Goal: Task Accomplishment & Management: Manage account settings

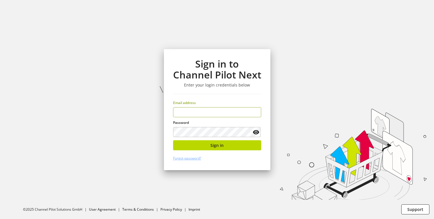
type input "**********"
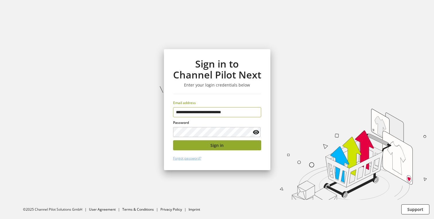
click at [220, 141] on button "Sign in" at bounding box center [217, 145] width 88 height 10
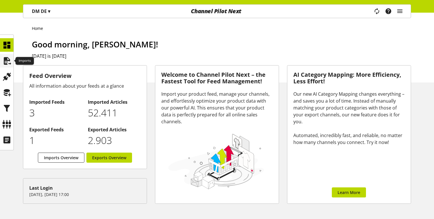
click at [7, 63] on icon at bounding box center [6, 60] width 9 height 11
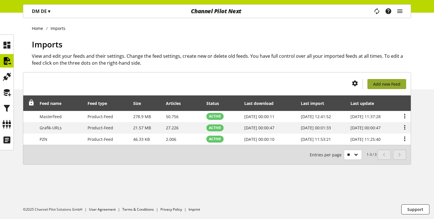
click at [379, 85] on span "Add new Feed" at bounding box center [386, 84] width 27 height 6
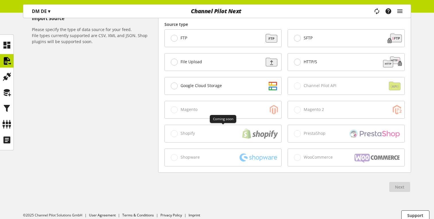
scroll to position [170, 0]
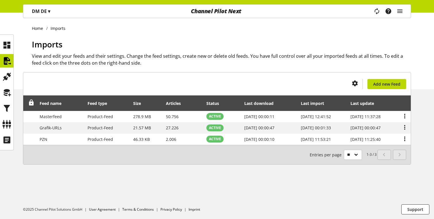
drag, startPoint x: 309, startPoint y: 54, endPoint x: 305, endPoint y: 54, distance: 3.7
click at [309, 54] on h2 "View and edit your feeds and their settings. Change the feed settings, create n…" at bounding box center [221, 60] width 379 height 14
click at [385, 83] on span "Add new Feed" at bounding box center [386, 84] width 27 height 6
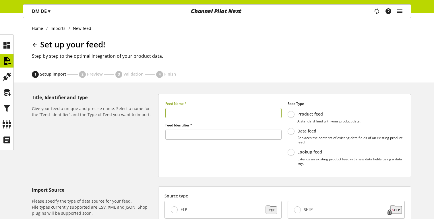
type input "******"
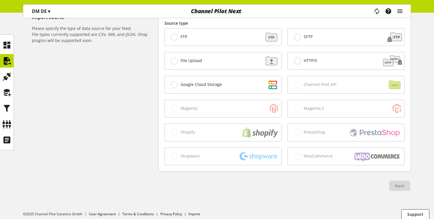
scroll to position [172, 0]
click at [205, 82] on label "Google Cloud Storage" at bounding box center [196, 85] width 51 height 7
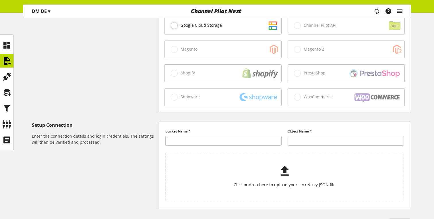
scroll to position [176, 0]
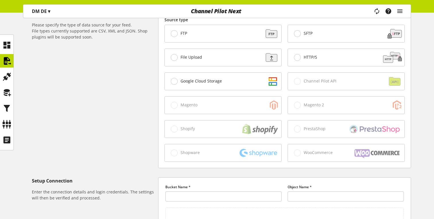
click at [182, 61] on div "File Upload" at bounding box center [223, 57] width 117 height 17
click at [176, 30] on div "FTP" at bounding box center [223, 33] width 117 height 17
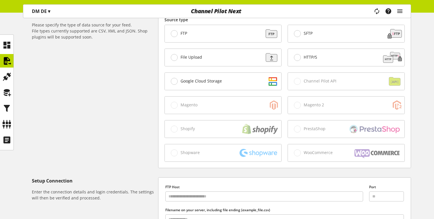
scroll to position [185, 0]
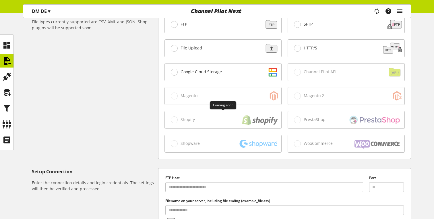
click at [183, 119] on div "Shopify" at bounding box center [223, 119] width 117 height 17
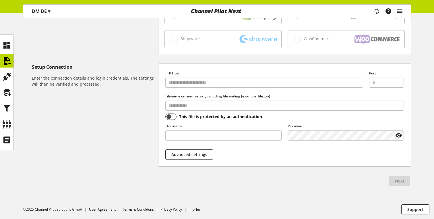
scroll to position [11, 0]
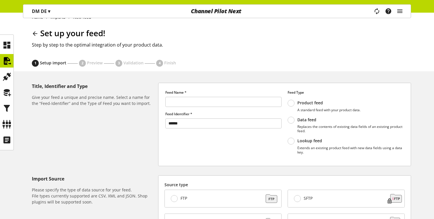
click at [50, 11] on span "▾" at bounding box center [49, 11] width 2 height 6
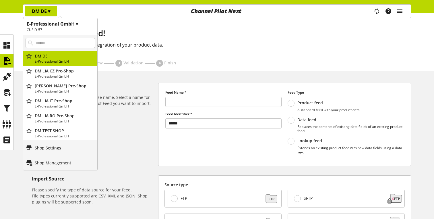
click at [58, 144] on link "Shop Settings" at bounding box center [60, 147] width 74 height 15
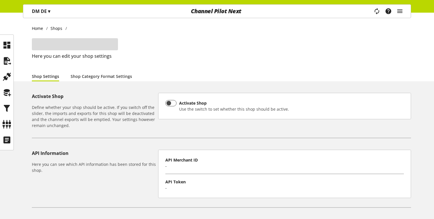
type input "*****"
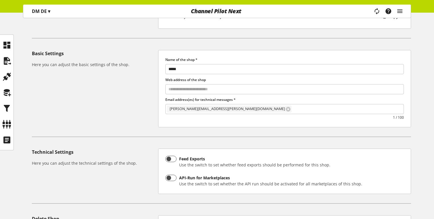
scroll to position [178, 0]
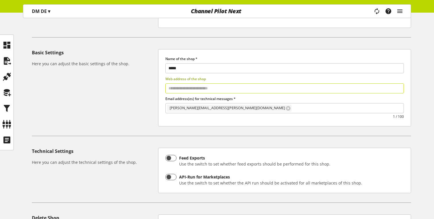
drag, startPoint x: 172, startPoint y: 89, endPoint x: 215, endPoint y: 89, distance: 42.8
click at [215, 89] on input "text" at bounding box center [284, 88] width 239 height 10
drag, startPoint x: 213, startPoint y: 90, endPoint x: 150, endPoint y: 95, distance: 63.7
click at [150, 95] on div "Basic Settings Here you can adjust the basic settings of the shop. Name of the …" at bounding box center [221, 87] width 379 height 77
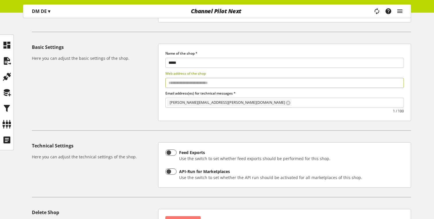
scroll to position [188, 0]
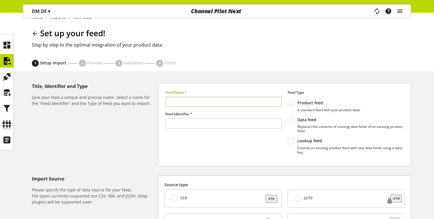
type input "******"
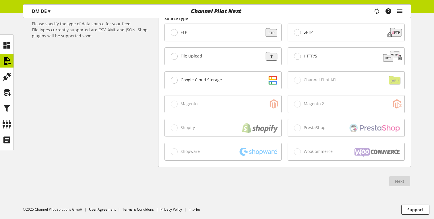
scroll to position [177, 0]
click at [6, 59] on icon at bounding box center [6, 60] width 9 height 11
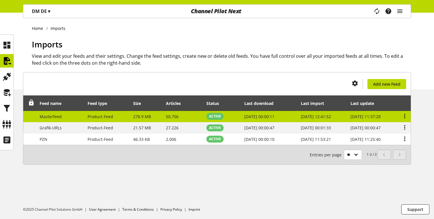
click at [51, 117] on span "Masterfeed" at bounding box center [51, 116] width 22 height 5
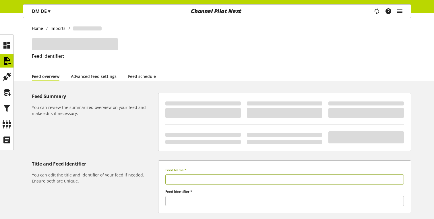
type input "**********"
type input "******"
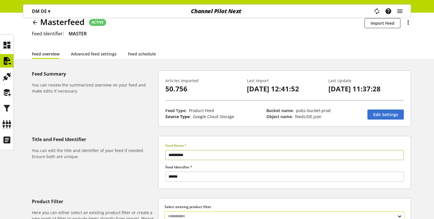
scroll to position [15, 0]
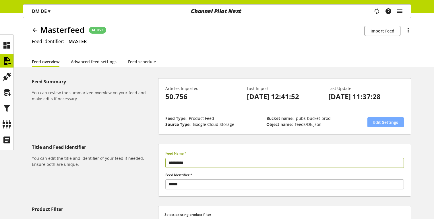
click at [379, 124] on span "Edit Settings" at bounding box center [385, 122] width 25 height 6
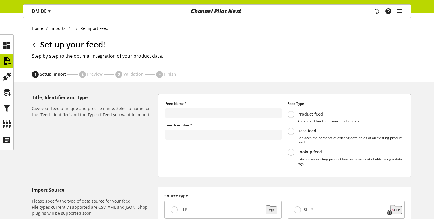
type input "**********"
type input "******"
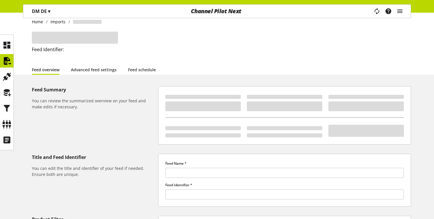
type input "**********"
type input "******"
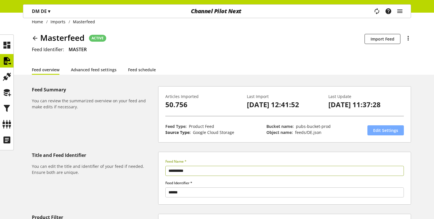
click at [390, 130] on span "Edit Settings" at bounding box center [385, 130] width 25 height 6
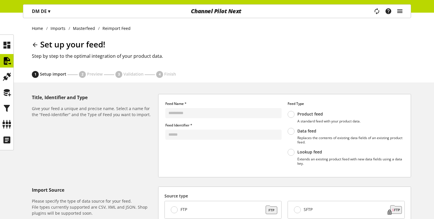
click at [400, 9] on icon "main navigation" at bounding box center [400, 11] width 7 height 10
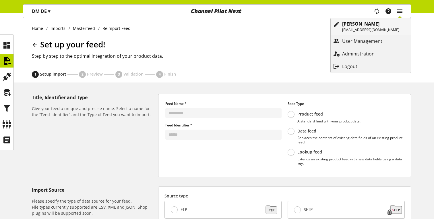
click at [354, 30] on p "[EMAIL_ADDRESS][DOMAIN_NAME]" at bounding box center [370, 29] width 57 height 5
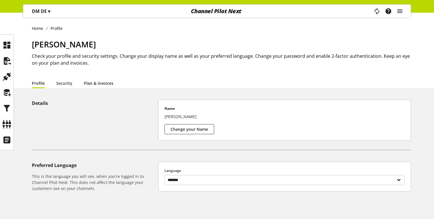
click at [90, 84] on link "Plan & invoices" at bounding box center [99, 83] width 30 height 6
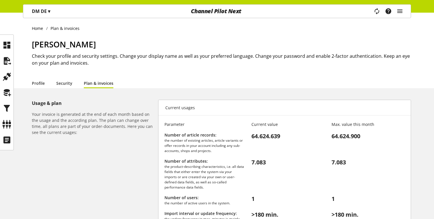
click at [122, 83] on li "Plan & invoices" at bounding box center [104, 83] width 41 height 10
drag, startPoint x: 123, startPoint y: 88, endPoint x: 136, endPoint y: 76, distance: 16.7
click at [136, 77] on div "Home Plan & invoices [PERSON_NAME] Check your profile and security settings. Ch…" at bounding box center [217, 51] width 434 height 76
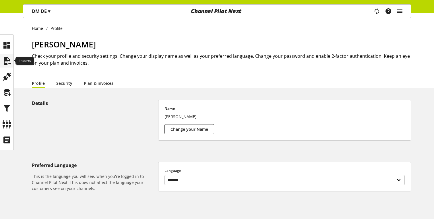
click at [7, 59] on icon at bounding box center [6, 60] width 9 height 11
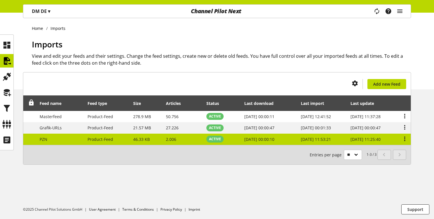
click at [131, 135] on td "46.33 KB" at bounding box center [146, 139] width 33 height 11
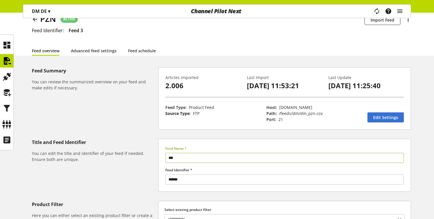
scroll to position [16, 0]
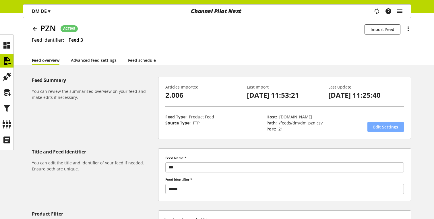
click at [386, 126] on span "Edit Settings" at bounding box center [385, 127] width 25 height 6
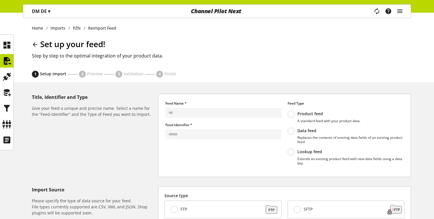
scroll to position [1, 0]
click at [400, 12] on icon "main navigation" at bounding box center [400, 11] width 7 height 10
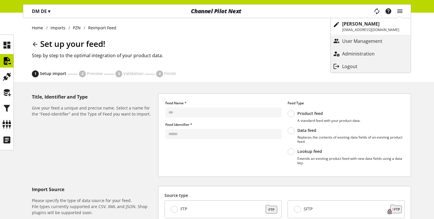
click at [44, 8] on p "DM DE ▾" at bounding box center [41, 11] width 18 height 7
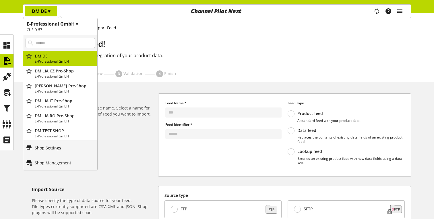
click at [54, 148] on p "Shop Settings" at bounding box center [48, 148] width 26 height 6
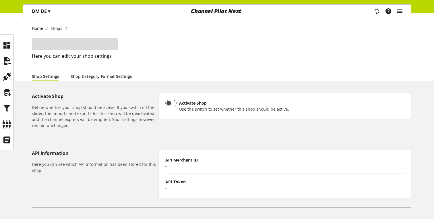
type input "*****"
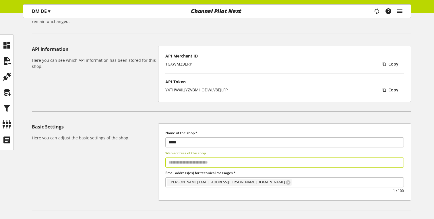
scroll to position [97, 0]
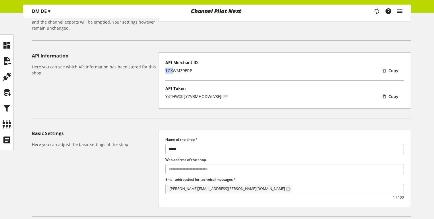
drag, startPoint x: 166, startPoint y: 69, endPoint x: 194, endPoint y: 69, distance: 28.2
click at [185, 69] on div "1GXWMZ9ERP" at bounding box center [178, 71] width 27 height 6
drag, startPoint x: 164, startPoint y: 97, endPoint x: 211, endPoint y: 97, distance: 47.1
click at [211, 97] on div "API Merchant ID 1GXWMZ9ERP Copy API Token Y4THWXILJYZVBMHODWLV8EJLFP Copy" at bounding box center [284, 80] width 253 height 56
drag, startPoint x: 170, startPoint y: 74, endPoint x: 182, endPoint y: 73, distance: 12.7
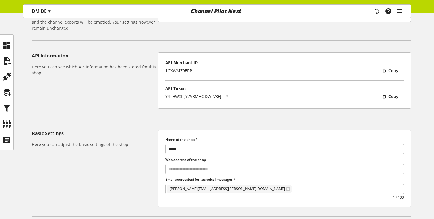
click at [175, 74] on div "1GXWMZ9ERP Copy" at bounding box center [284, 70] width 239 height 10
drag, startPoint x: 164, startPoint y: 70, endPoint x: 188, endPoint y: 69, distance: 23.3
click at [181, 70] on div "API Merchant ID 1GXWMZ9ERP Copy API Token Y4THWXILJYZVBMHODWLV8EJLFP Copy" at bounding box center [284, 80] width 253 height 56
drag, startPoint x: 172, startPoint y: 97, endPoint x: 222, endPoint y: 93, distance: 50.7
click at [222, 93] on div "Y4THWXILJYZVBMHODWLV8EJLFP" at bounding box center [196, 96] width 62 height 6
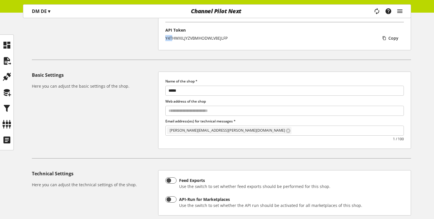
scroll to position [160, 0]
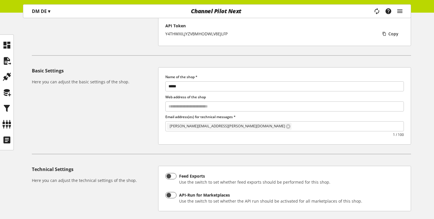
click at [404, 11] on div "Task manager Help center [PERSON_NAME] [EMAIL_ADDRESS][DOMAIN_NAME] User Manage…" at bounding box center [391, 11] width 41 height 13
click at [400, 11] on icon "main navigation" at bounding box center [400, 11] width 7 height 10
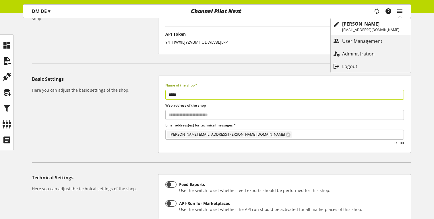
scroll to position [142, 0]
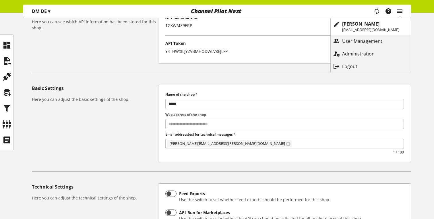
click at [178, 79] on div "Activate Shop Define whether your shop should be active. If you switch off the …" at bounding box center [217, 139] width 434 height 378
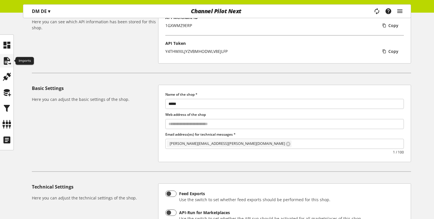
click at [9, 63] on icon at bounding box center [6, 60] width 9 height 11
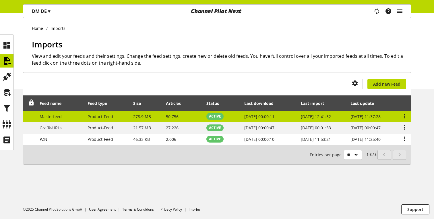
click at [275, 119] on td "[DATE] 00:00:11" at bounding box center [270, 116] width 56 height 11
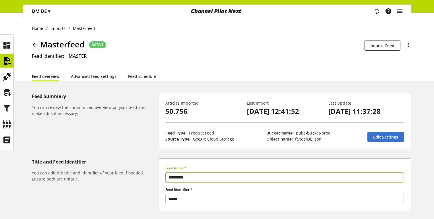
scroll to position [11, 0]
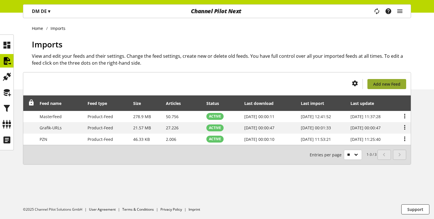
click at [392, 84] on span "Add new Feed" at bounding box center [386, 84] width 27 height 6
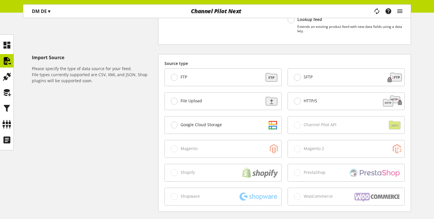
scroll to position [59, 0]
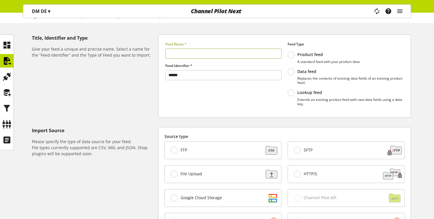
click at [302, 72] on p "Data feed" at bounding box center [351, 71] width 107 height 5
click at [292, 89] on label "Lookup feed Extends an existing product feed with new data fields using a data …" at bounding box center [346, 97] width 116 height 17
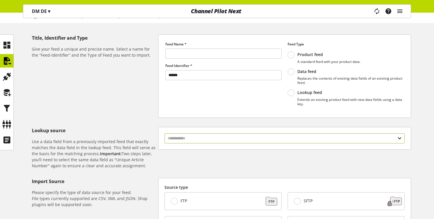
click at [248, 139] on input "text" at bounding box center [285, 138] width 240 height 10
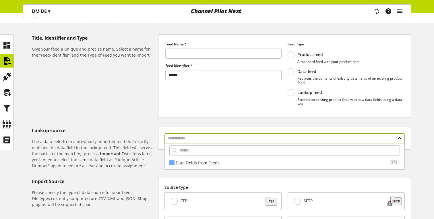
click at [248, 139] on input "text" at bounding box center [285, 138] width 240 height 10
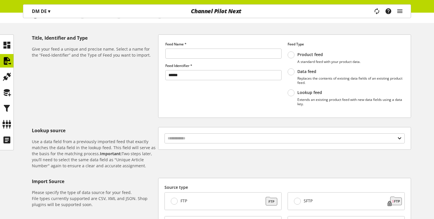
click at [292, 55] on span at bounding box center [291, 54] width 7 height 7
